Goal: Transaction & Acquisition: Download file/media

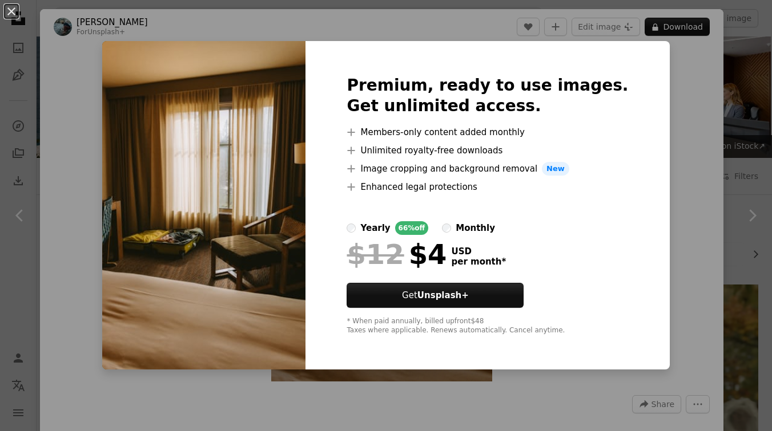
scroll to position [1214, 0]
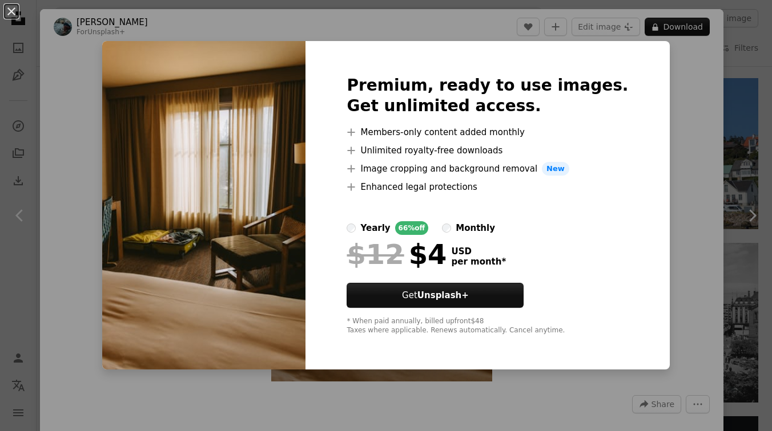
click at [686, 119] on div "An X shape Premium, ready to use images. Get unlimited access. A plus sign Memb…" at bounding box center [386, 215] width 772 height 431
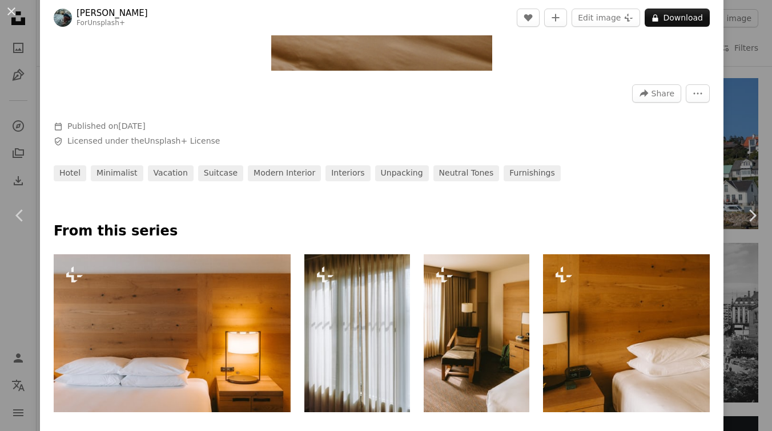
scroll to position [479, 0]
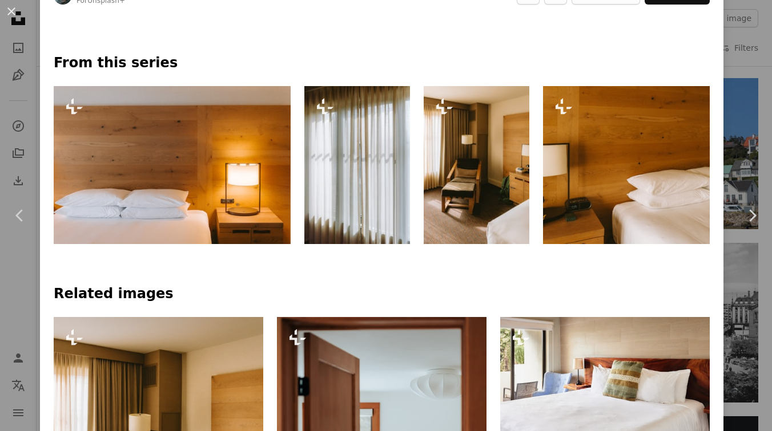
click at [2, 285] on div "An X shape Chevron left Chevron right [PERSON_NAME] For Unsplash+ A heart A plu…" at bounding box center [386, 215] width 772 height 431
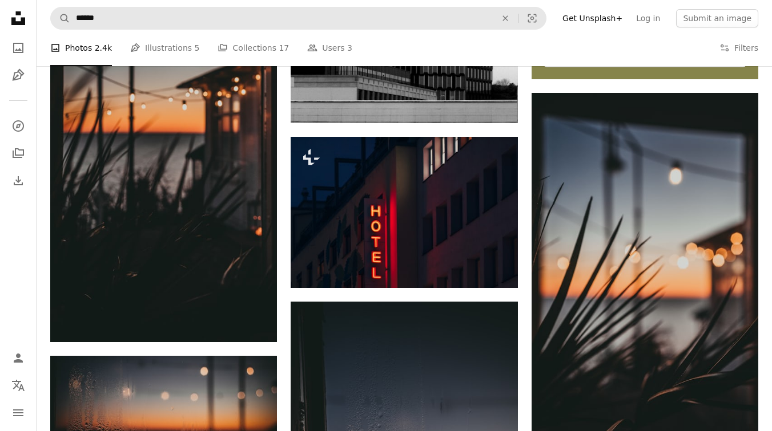
scroll to position [490, 0]
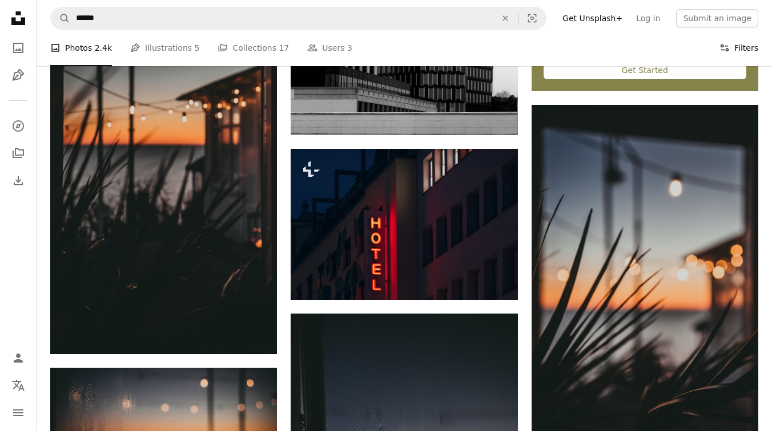
click at [733, 39] on button "Filters Filters" at bounding box center [738, 48] width 39 height 37
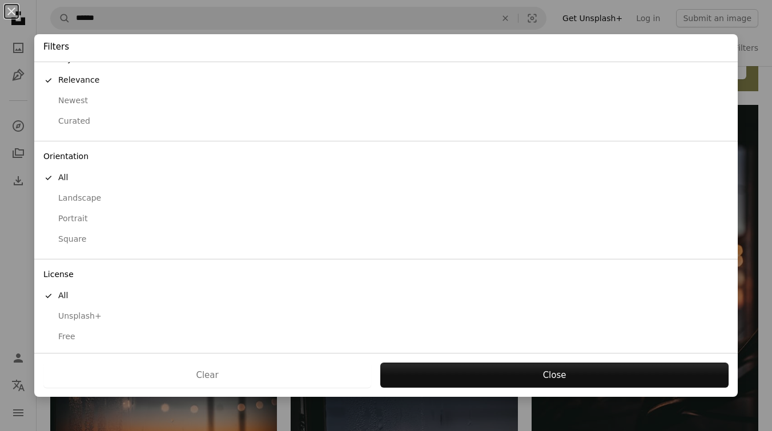
scroll to position [22, 0]
click at [71, 338] on div "Free" at bounding box center [385, 333] width 685 height 11
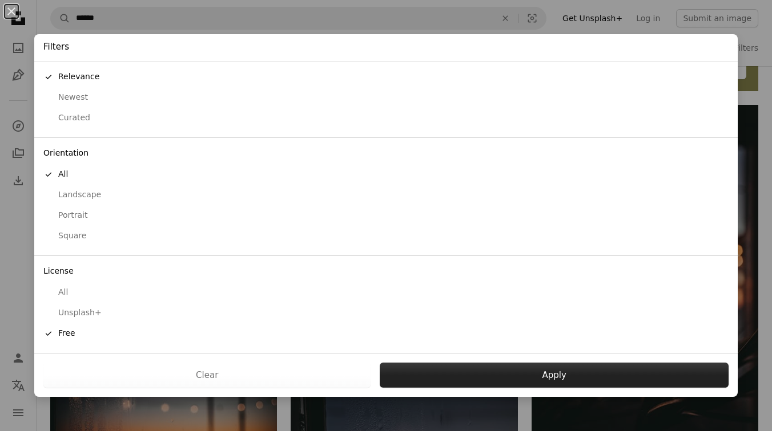
click at [465, 372] on button "Apply" at bounding box center [554, 375] width 349 height 25
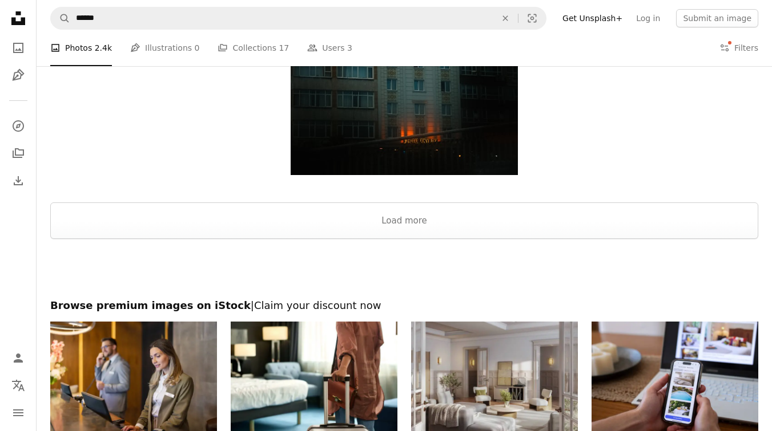
scroll to position [2117, 0]
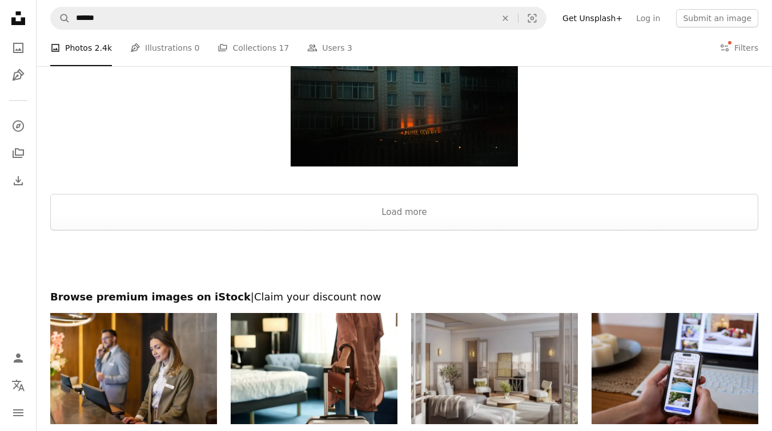
click at [441, 235] on div at bounding box center [404, 261] width 735 height 60
click at [442, 222] on button "Load more" at bounding box center [404, 212] width 708 height 37
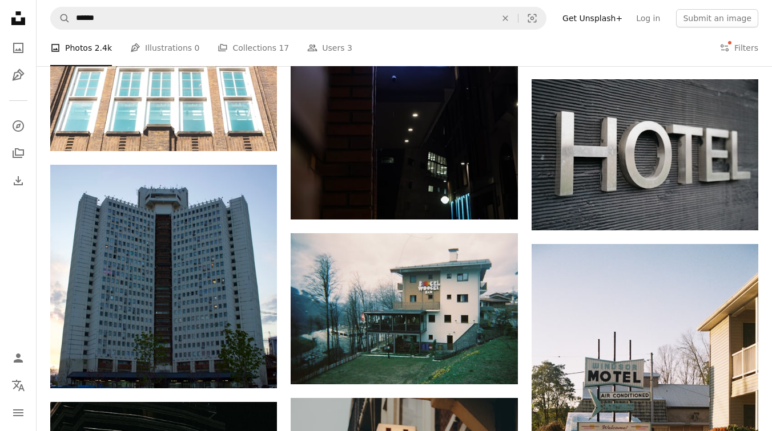
scroll to position [9546, 0]
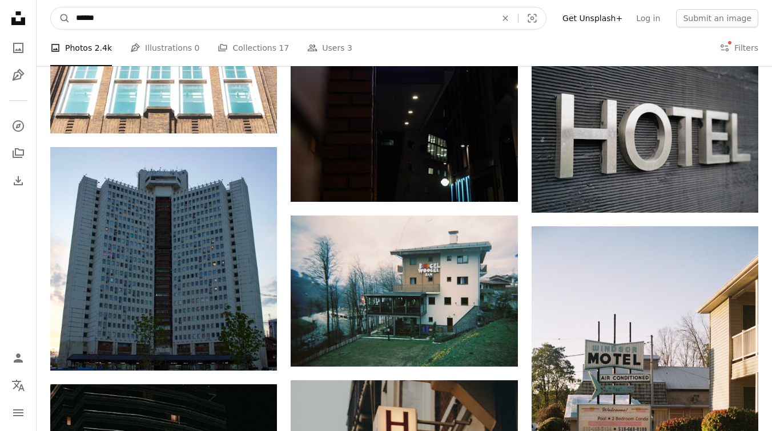
click at [340, 14] on input "******" at bounding box center [281, 18] width 422 height 22
type input "**********"
click button "A magnifying glass" at bounding box center [60, 18] width 19 height 22
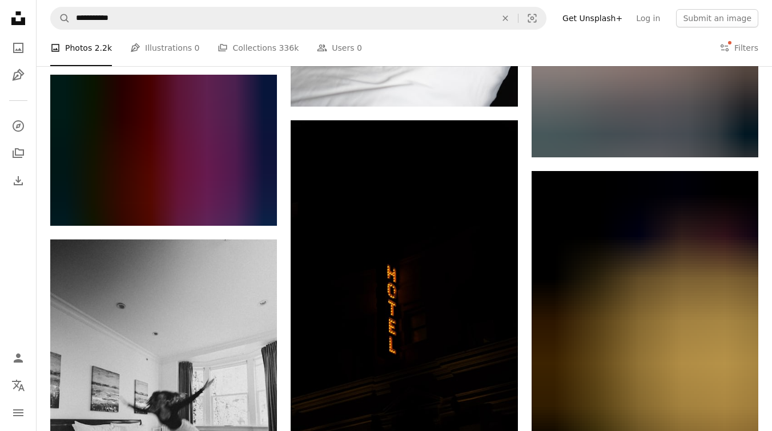
scroll to position [3170, 0]
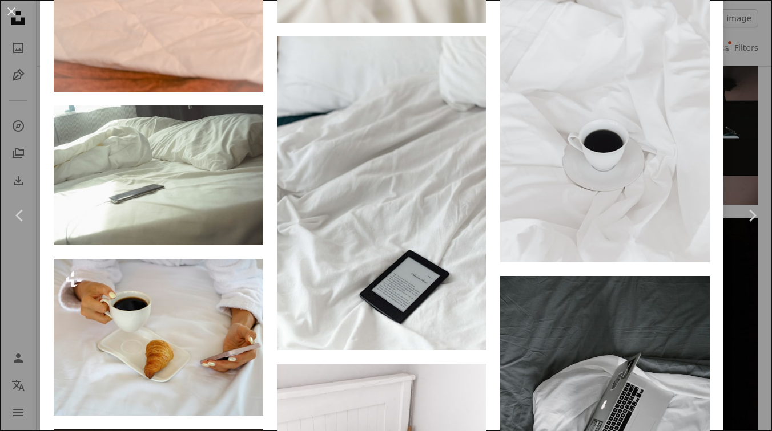
scroll to position [1779, 0]
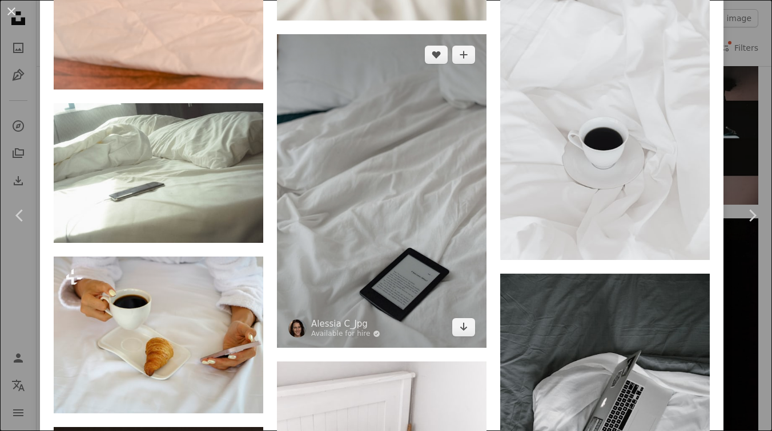
click at [445, 171] on img at bounding box center [381, 191] width 209 height 314
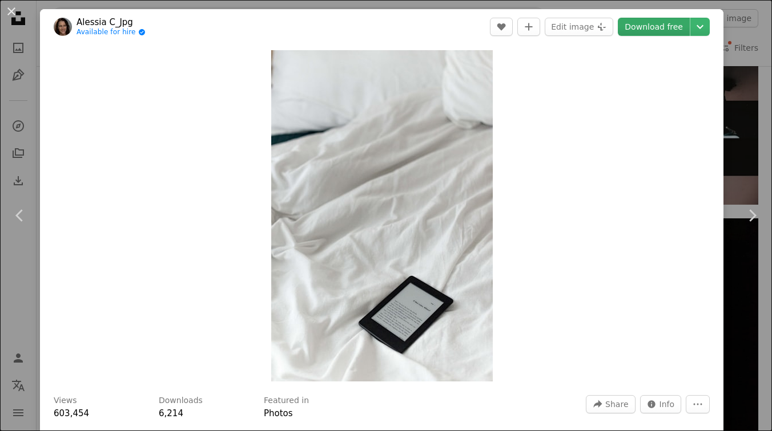
click at [657, 27] on link "Download free" at bounding box center [653, 27] width 72 height 18
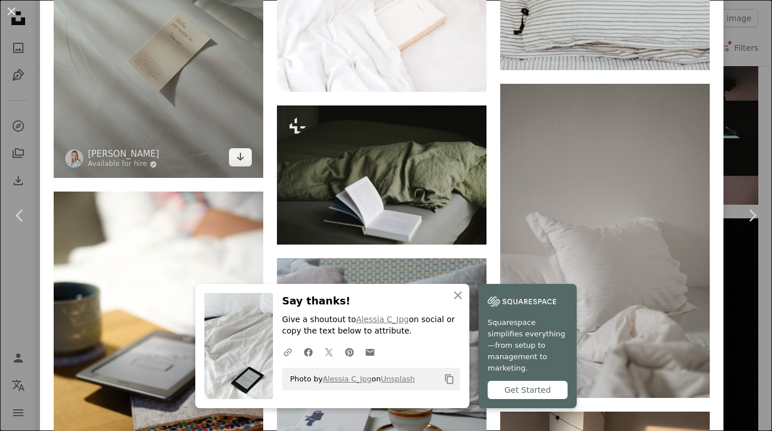
scroll to position [1613, 0]
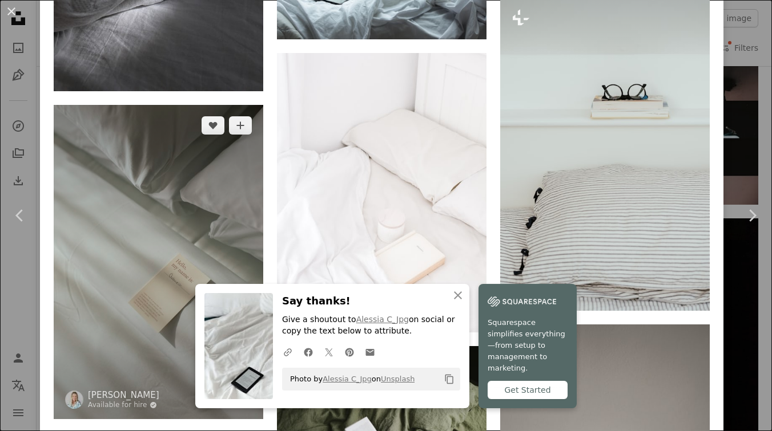
click at [223, 197] on img at bounding box center [158, 262] width 209 height 314
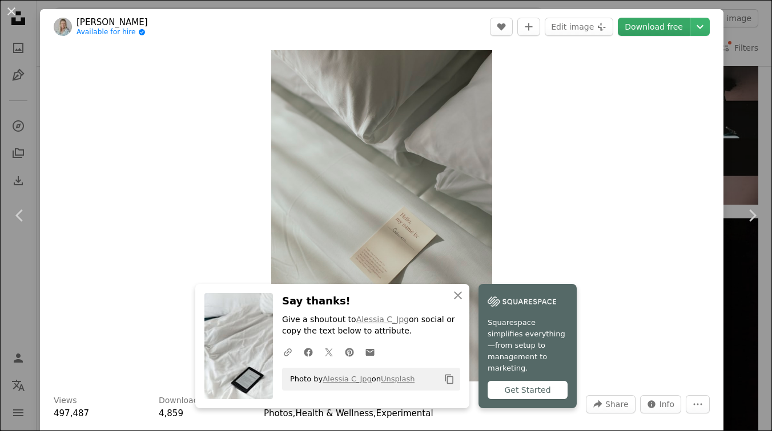
click at [639, 27] on link "Download free" at bounding box center [653, 27] width 72 height 18
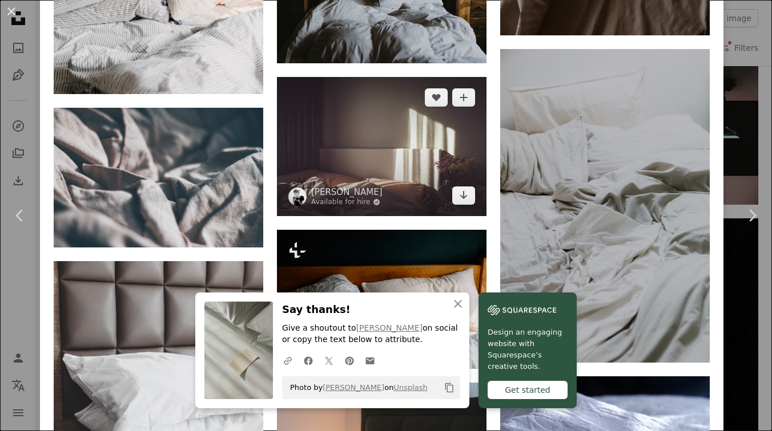
scroll to position [3206, 0]
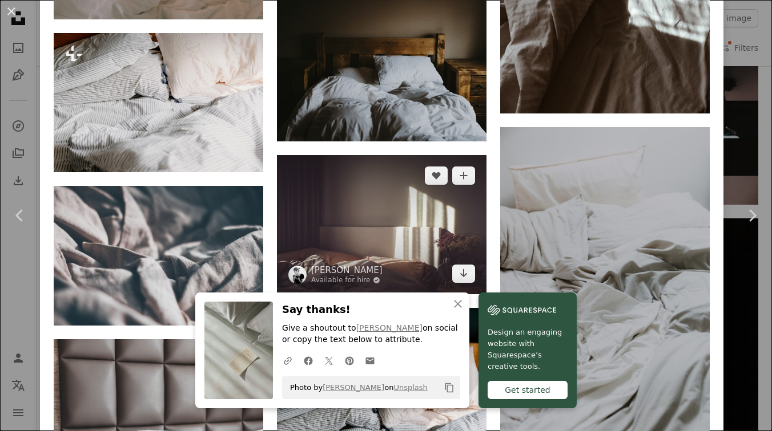
click at [407, 195] on img at bounding box center [381, 224] width 209 height 139
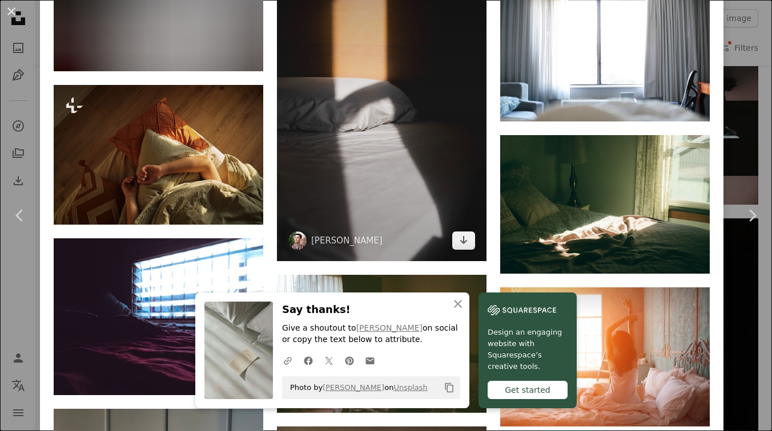
scroll to position [4395, 0]
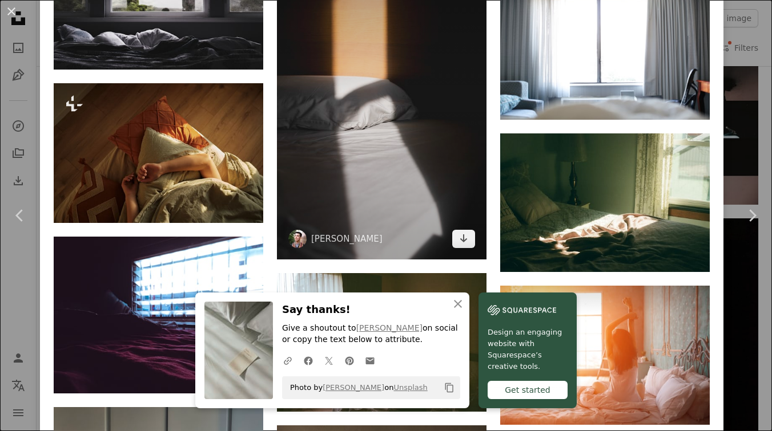
click at [327, 139] on img at bounding box center [381, 102] width 209 height 314
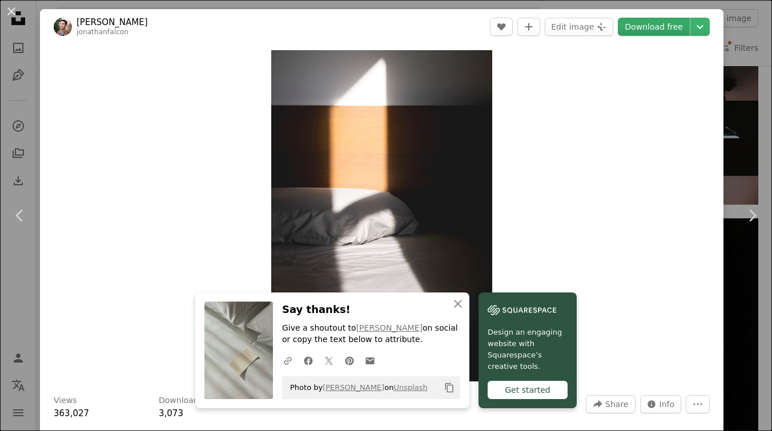
click at [672, 23] on link "Download free" at bounding box center [653, 27] width 72 height 18
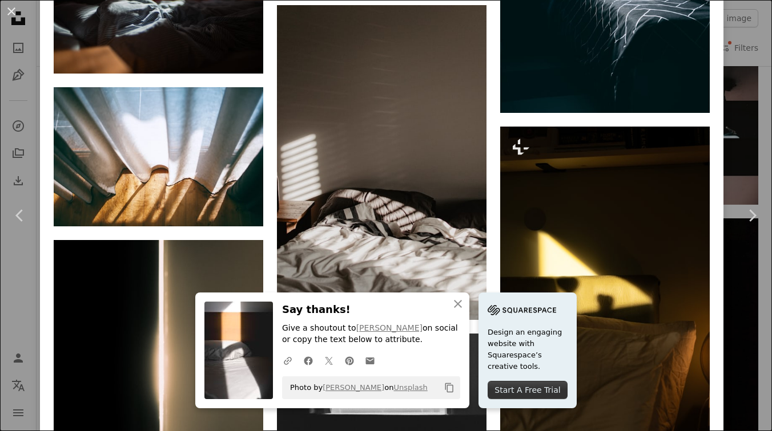
scroll to position [3032, 0]
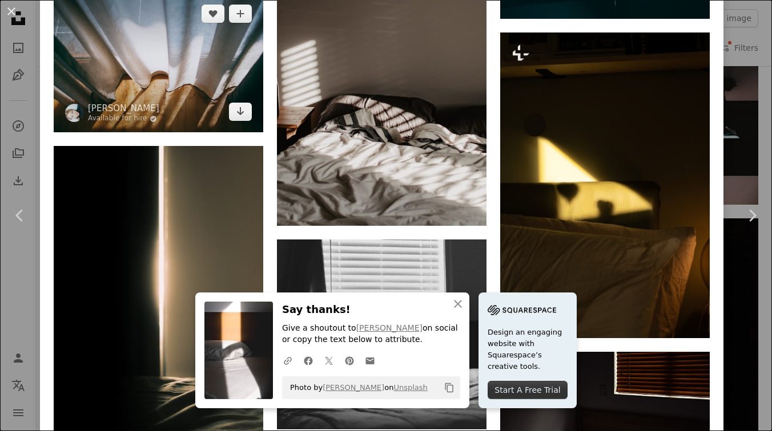
click at [232, 130] on img at bounding box center [158, 62] width 209 height 139
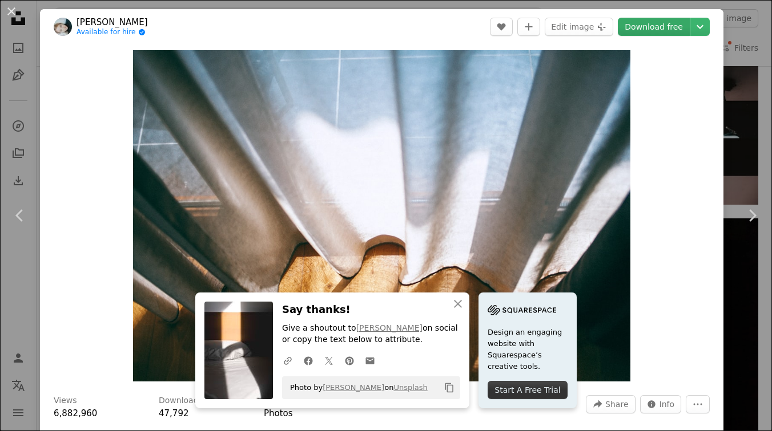
click at [683, 27] on link "Download free" at bounding box center [653, 27] width 72 height 18
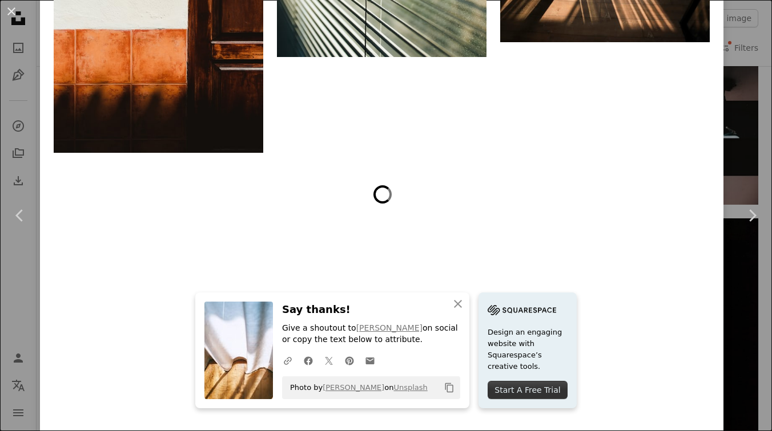
scroll to position [17236, 0]
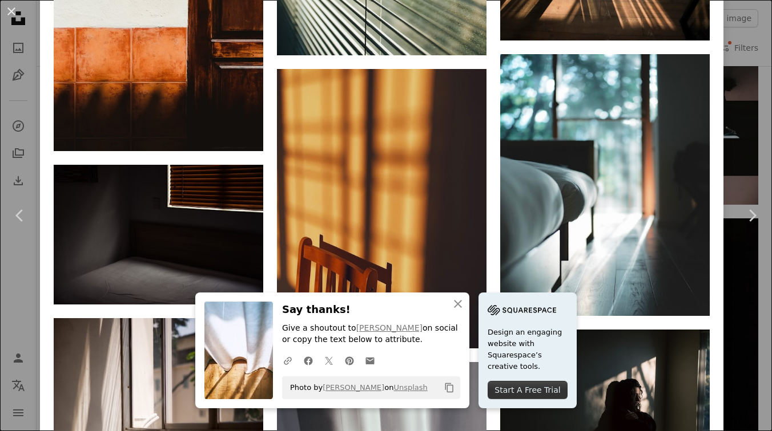
click at [23, 301] on div "An X shape Chevron left Chevron right [PERSON_NAME] Available for hire A checkm…" at bounding box center [386, 215] width 772 height 431
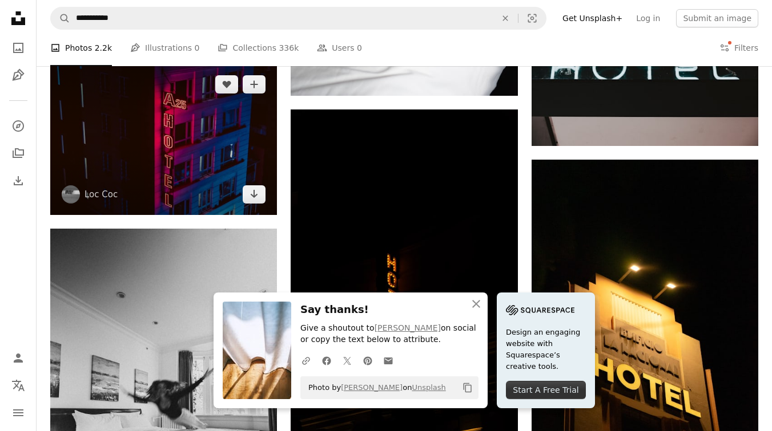
scroll to position [3592, 0]
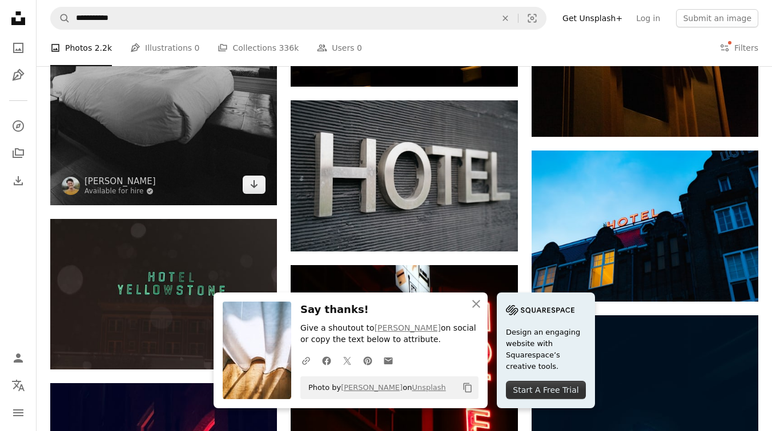
click at [194, 174] on img at bounding box center [163, 36] width 227 height 340
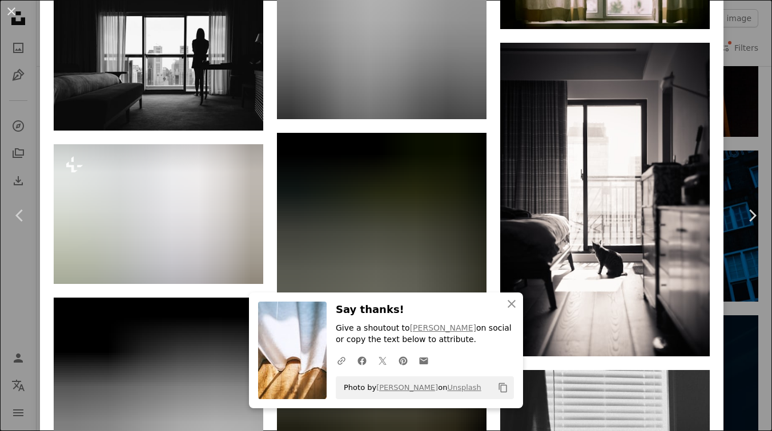
scroll to position [2653, 0]
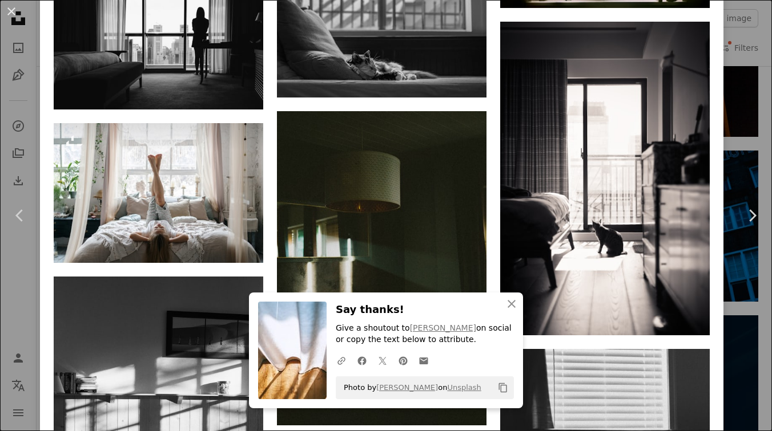
click at [14, 330] on div "An X shape Chevron left Chevron right [PERSON_NAME] Available for hire A checkm…" at bounding box center [386, 215] width 772 height 431
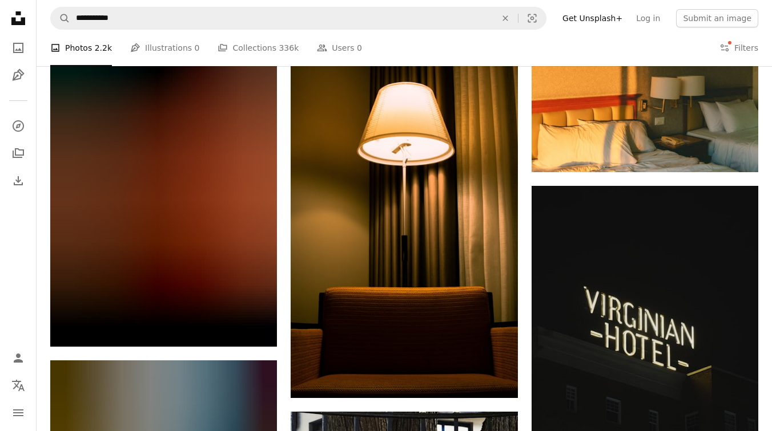
scroll to position [10918, 0]
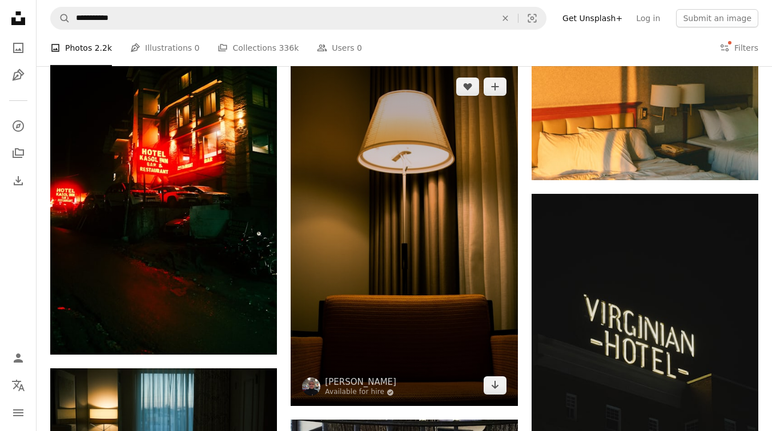
click at [454, 215] on img at bounding box center [403, 236] width 227 height 340
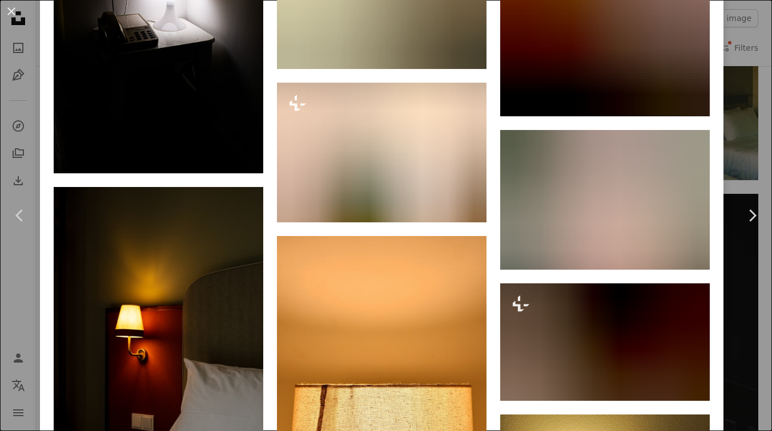
scroll to position [8285, 0]
